Goal: Task Accomplishment & Management: Use online tool/utility

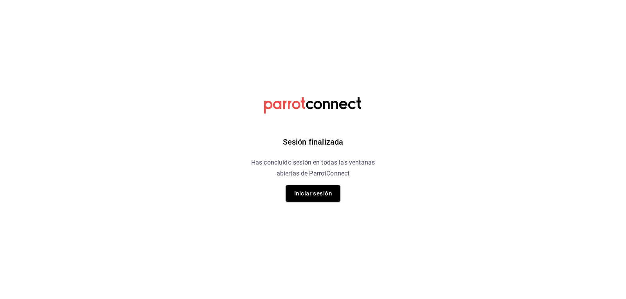
click at [324, 189] on button "Iniciar sesión" at bounding box center [312, 193] width 55 height 16
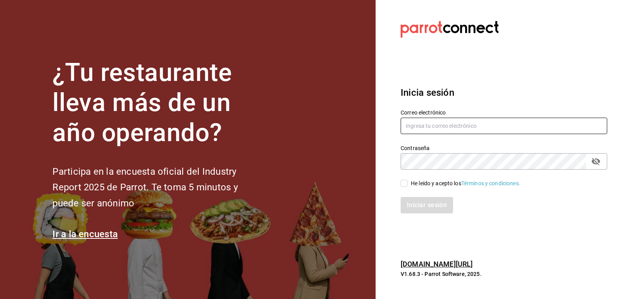
type input "mario.nino@grupocosteno.com"
click at [402, 184] on input "He leído y acepto los Términos y condiciones." at bounding box center [403, 183] width 7 height 7
checkbox input "true"
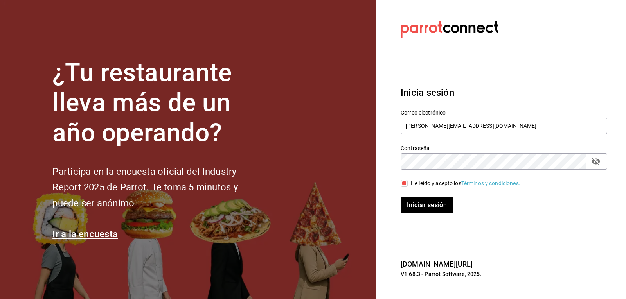
click at [418, 214] on div "Inicia sesión Correo electrónico mario.nino@grupocosteno.com Contraseña Contras…" at bounding box center [503, 149] width 206 height 147
click at [428, 205] on button "Iniciar sesión" at bounding box center [426, 205] width 53 height 16
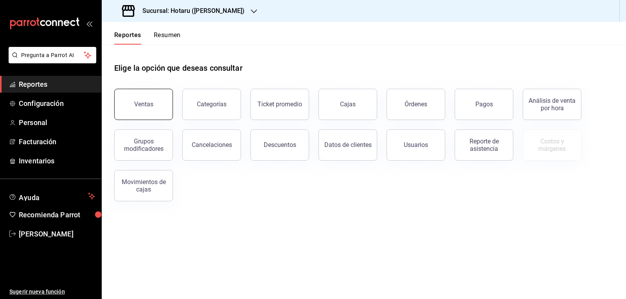
click at [131, 108] on button "Ventas" at bounding box center [143, 104] width 59 height 31
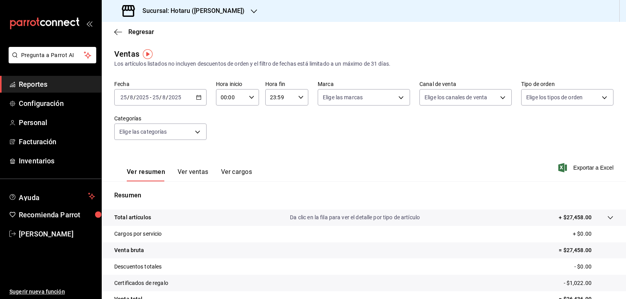
click at [250, 100] on div "00:00 Hora inicio" at bounding box center [237, 97] width 43 height 16
click at [224, 134] on span "05" at bounding box center [225, 133] width 9 height 6
type input "05:00"
click at [289, 146] on div at bounding box center [313, 149] width 626 height 299
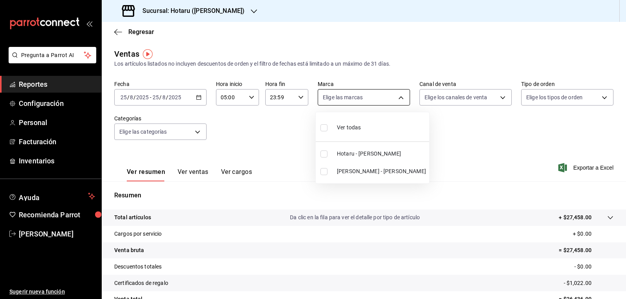
click at [347, 98] on body "Pregunta a Parrot AI Reportes Configuración Personal Facturación Inventarios Ay…" at bounding box center [313, 149] width 626 height 299
click at [216, 10] on div at bounding box center [313, 149] width 626 height 299
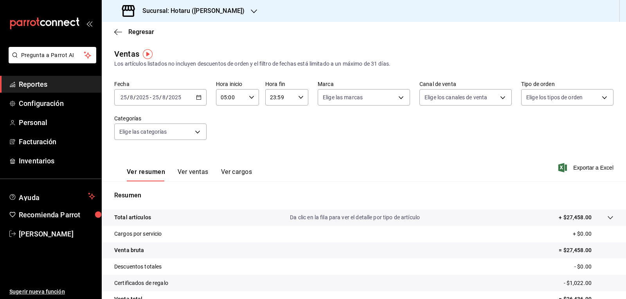
click at [216, 10] on div "Sucursal: Hotaru (Valle)" at bounding box center [184, 11] width 152 height 22
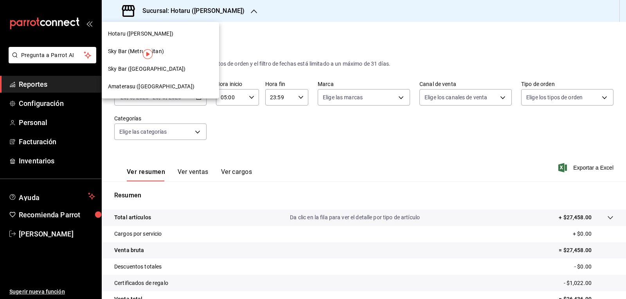
click at [147, 84] on span "Amaterasu (Metropolitan)" at bounding box center [151, 86] width 86 height 8
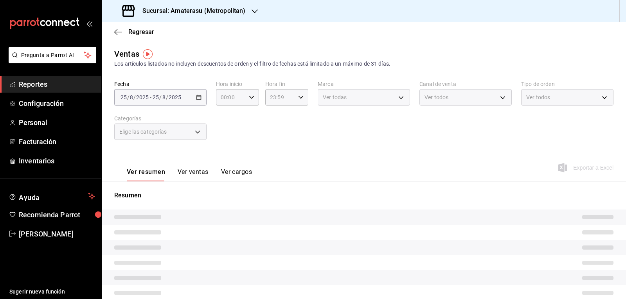
type input "05:00"
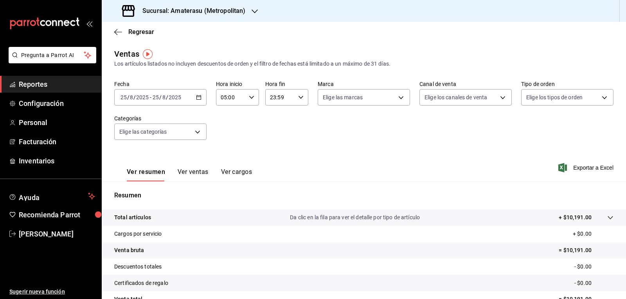
click at [387, 106] on div "Fecha 2025-08-25 25 / 8 / 2025 - 2025-08-25 25 / 8 / 2025 Hora inicio 05:00 Hor…" at bounding box center [363, 115] width 499 height 69
click at [391, 99] on body "Pregunta a Parrot AI Reportes Configuración Personal Facturación Inventarios Ay…" at bounding box center [313, 149] width 626 height 299
click at [321, 156] on input "checkbox" at bounding box center [323, 154] width 7 height 7
checkbox input "true"
type input "e4cd7fcb-d45b-43ae-a99f-ad4ccfcd9032"
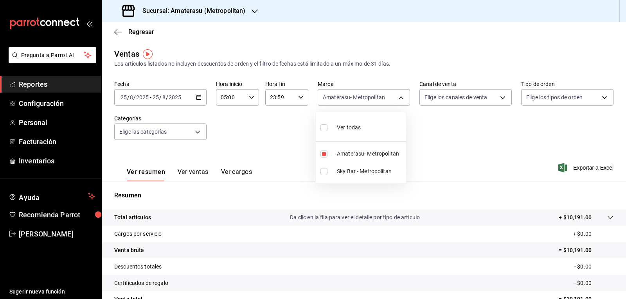
click at [440, 163] on div at bounding box center [313, 149] width 626 height 299
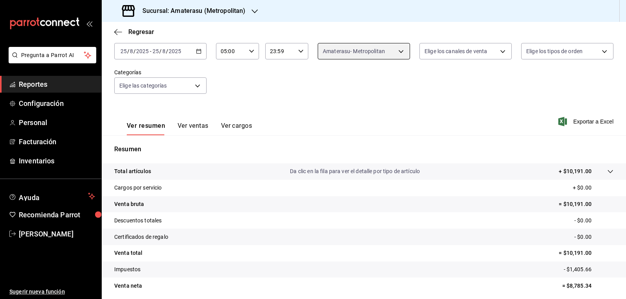
scroll to position [75, 0]
